Goal: Find contact information: Find contact information

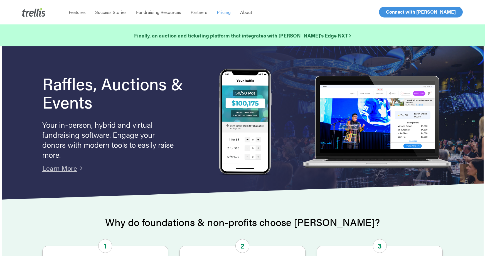
click at [220, 11] on span "Pricing" at bounding box center [224, 12] width 14 height 6
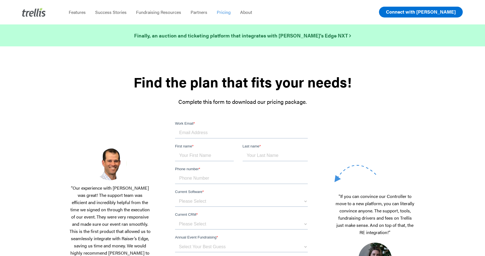
click at [429, 12] on span "Connect with [PERSON_NAME]" at bounding box center [421, 11] width 70 height 7
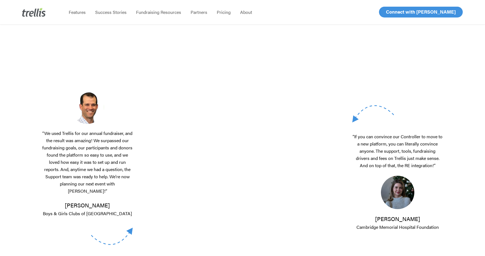
scroll to position [162, 0]
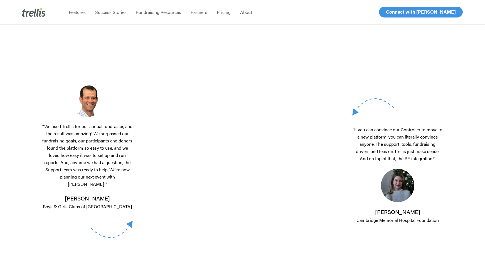
click at [359, 106] on div "“If you can convince our Controller to move to a new platform, you can literall…" at bounding box center [397, 161] width 90 height 126
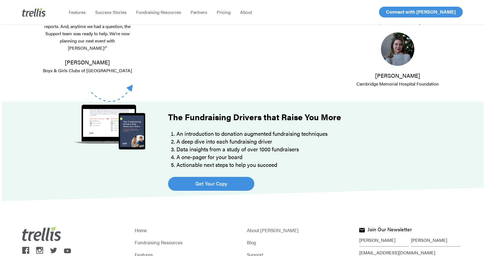
scroll to position [270, 0]
